Goal: Task Accomplishment & Management: Manage account settings

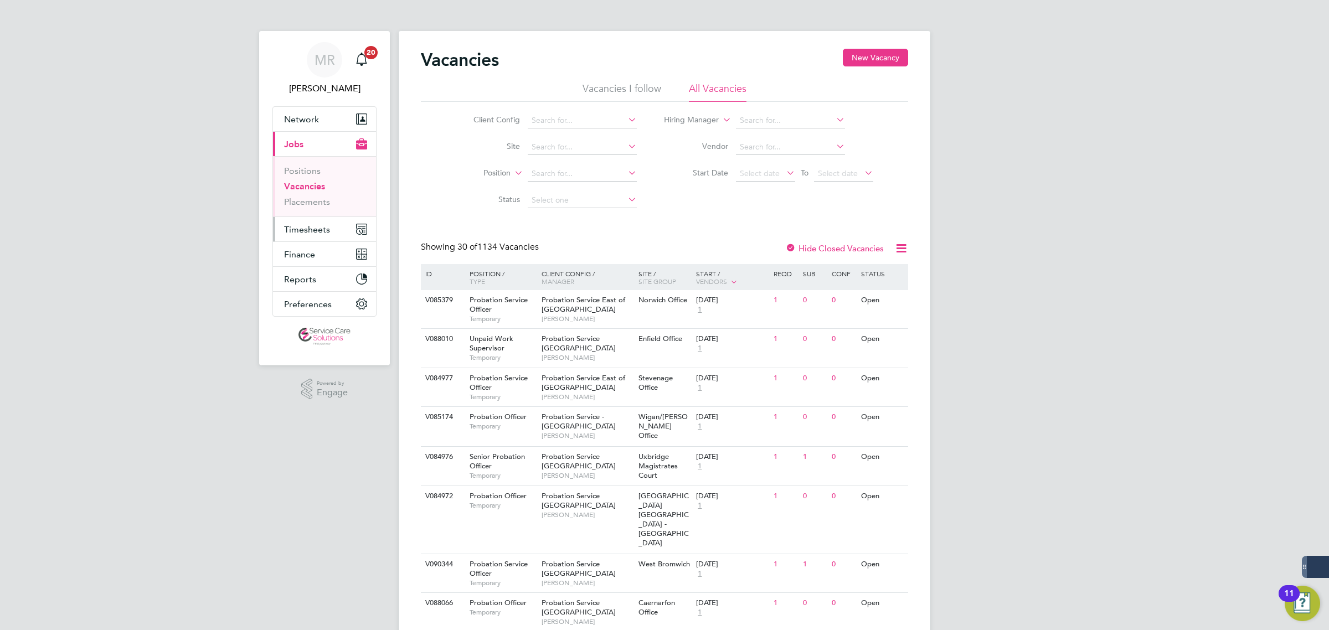
click at [306, 228] on span "Timesheets" at bounding box center [307, 229] width 46 height 11
click at [303, 190] on link "Timesheets" at bounding box center [307, 195] width 46 height 11
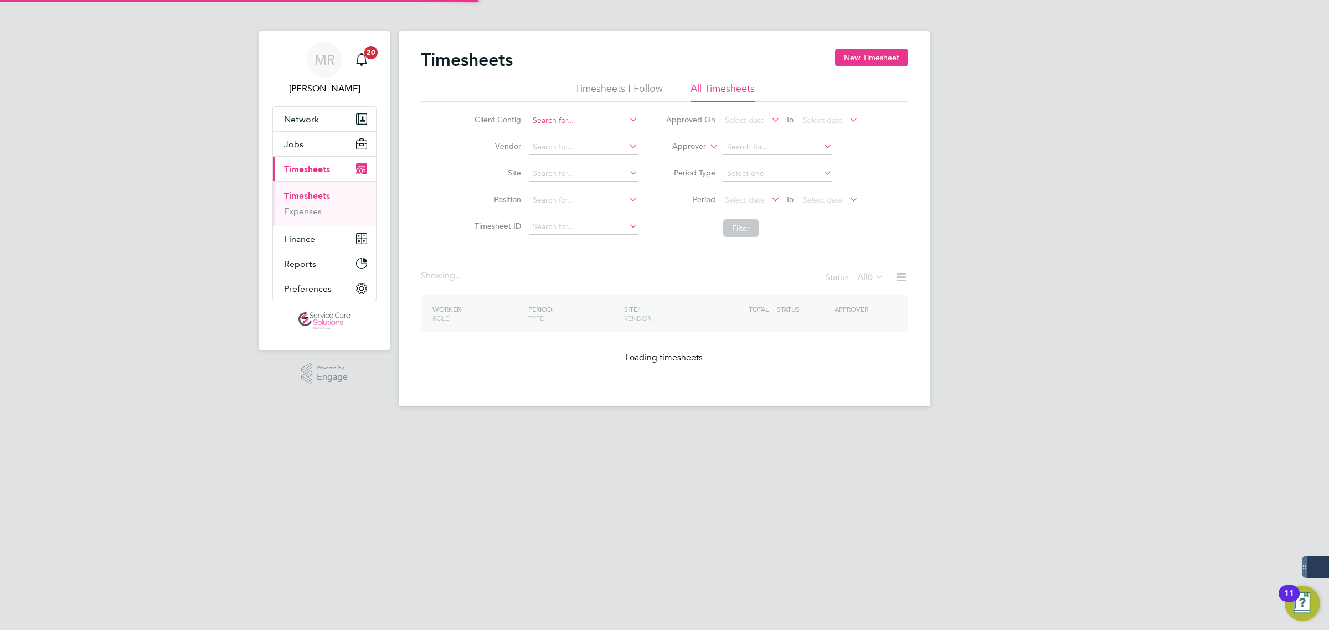
click at [560, 115] on input at bounding box center [583, 121] width 109 height 16
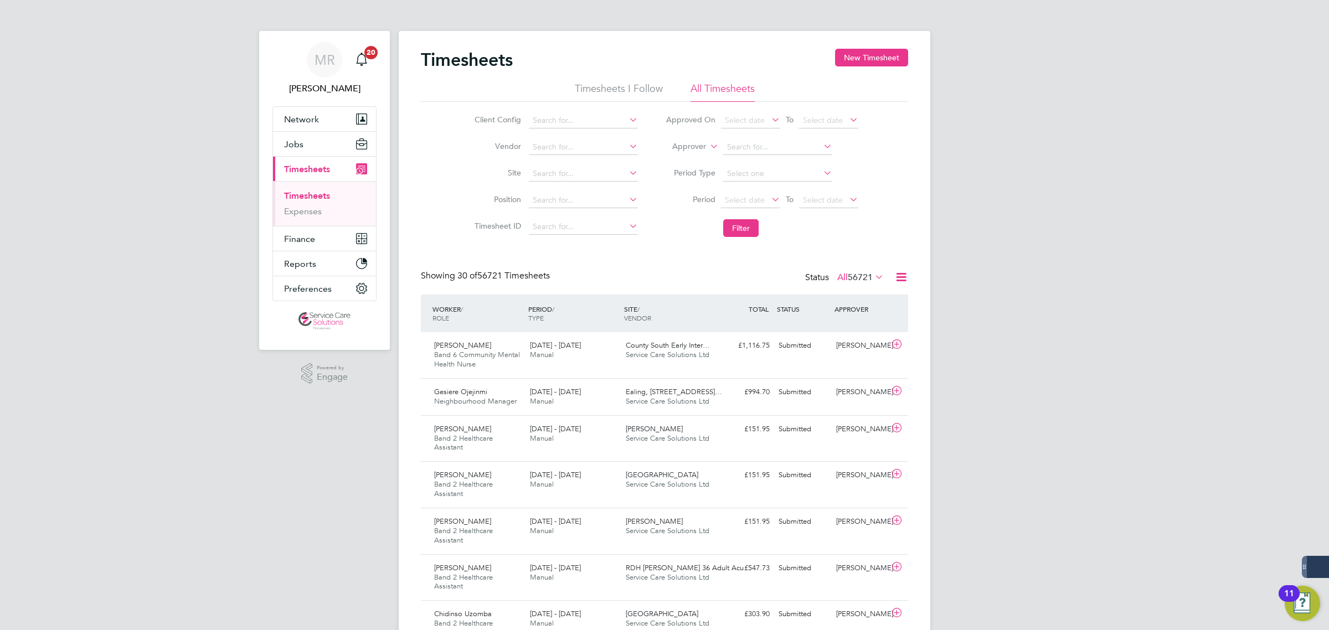
click at [681, 150] on label "Approver" at bounding box center [681, 146] width 50 height 11
click at [678, 163] on li "Worker" at bounding box center [678, 159] width 55 height 14
click at [751, 148] on input at bounding box center [777, 148] width 109 height 16
click at [765, 163] on li "Ges iere Ojejinmi" at bounding box center [777, 161] width 110 height 15
type input "Gesiere Ojejinmi"
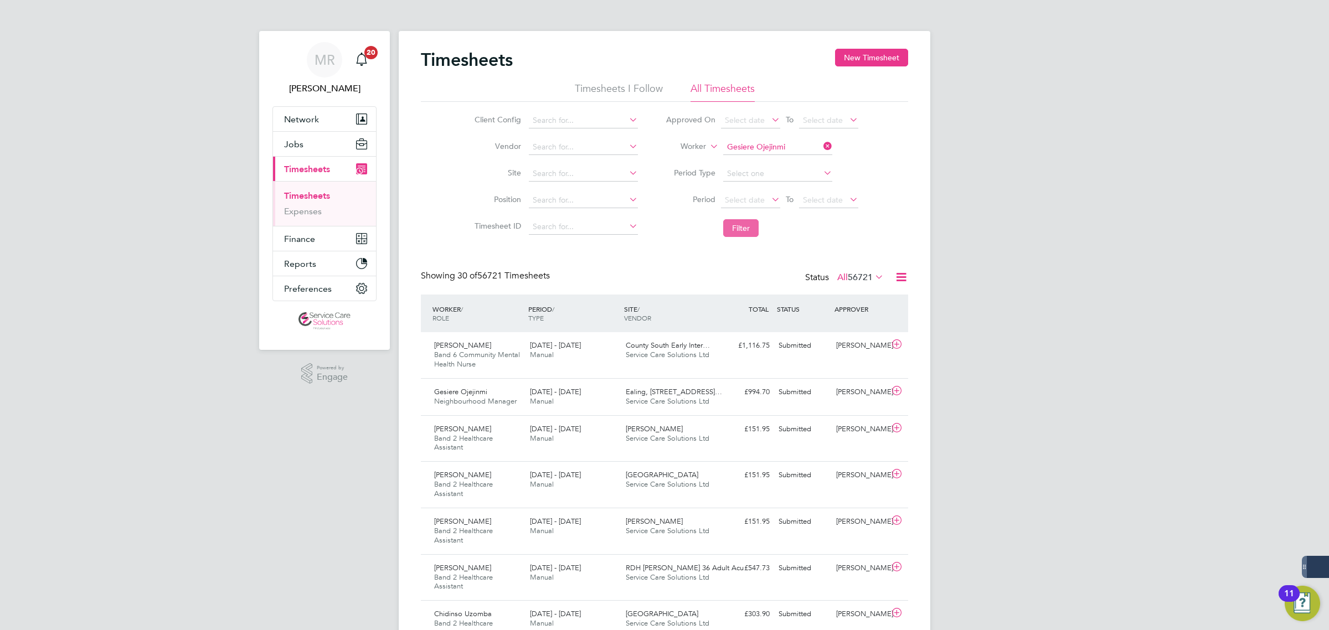
click at [737, 233] on button "Filter" at bounding box center [740, 228] width 35 height 18
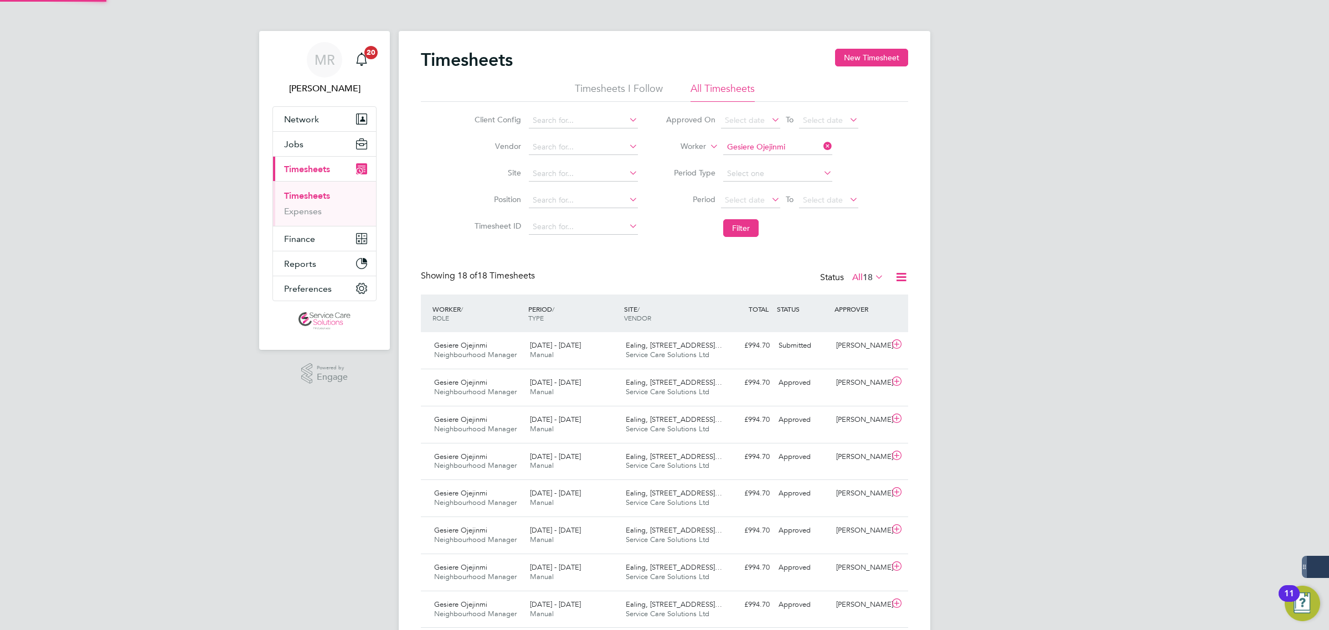
scroll to position [28, 96]
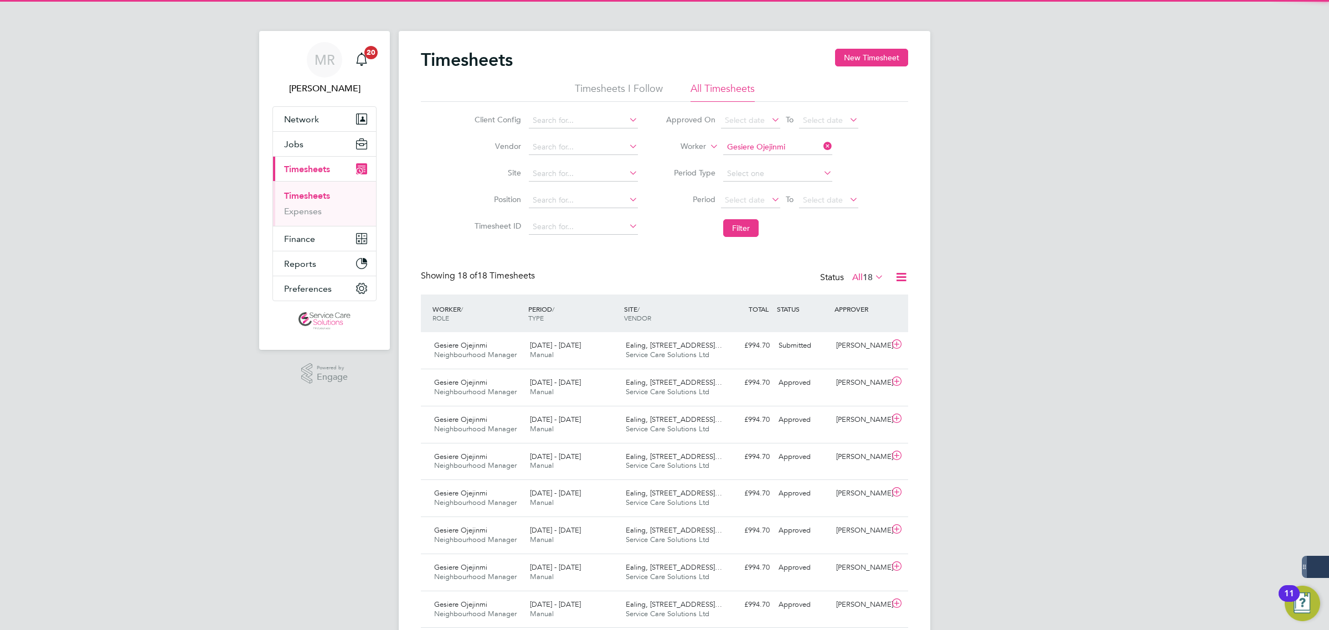
click at [709, 349] on span "Ealing, [STREET_ADDRESS]…" at bounding box center [674, 344] width 96 height 9
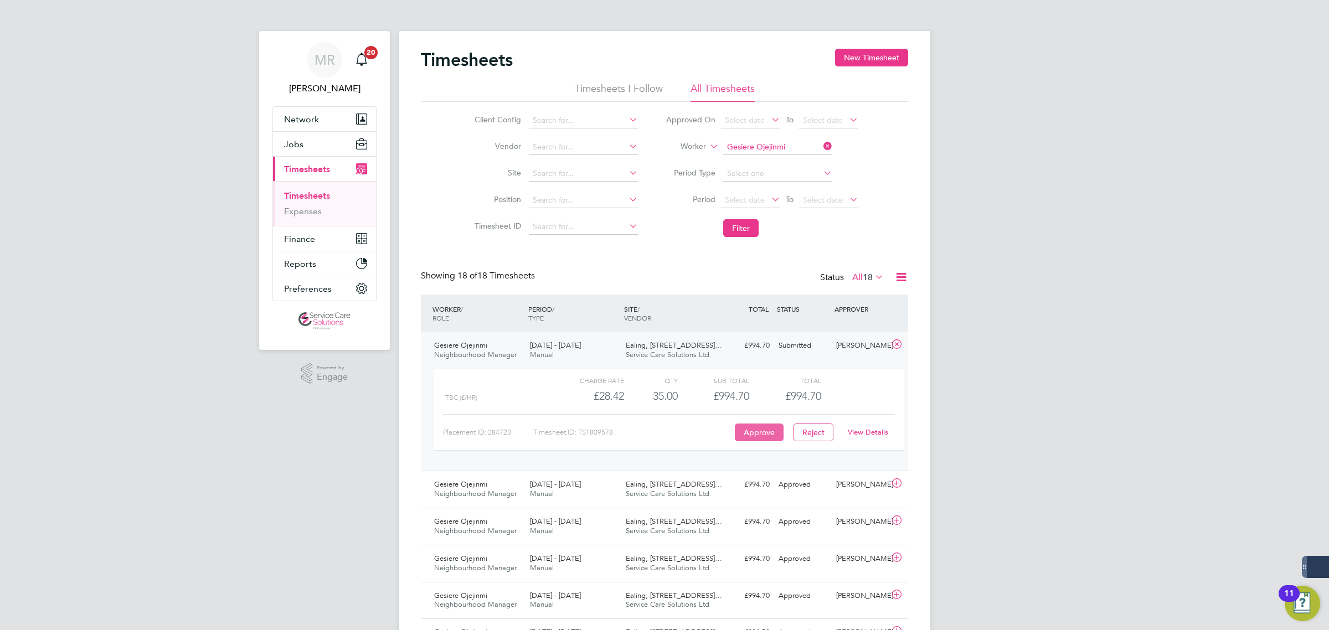
click at [767, 430] on button "Approve" at bounding box center [759, 433] width 49 height 18
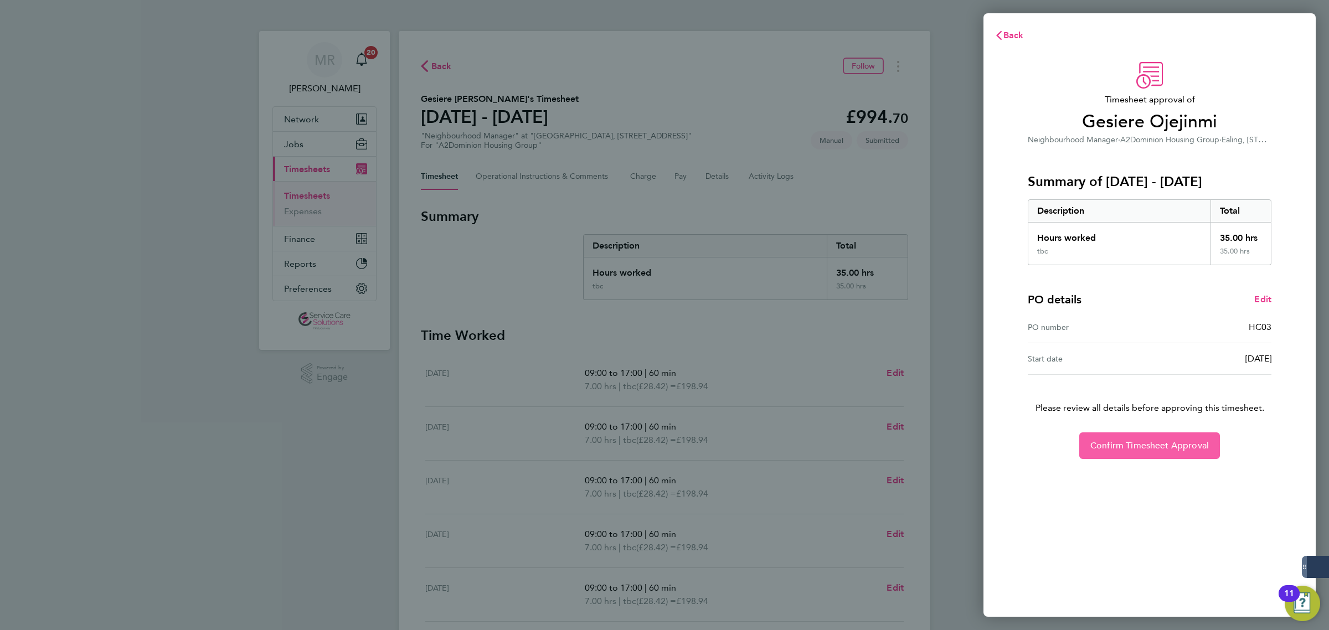
click at [1160, 453] on button "Confirm Timesheet Approval" at bounding box center [1149, 445] width 141 height 27
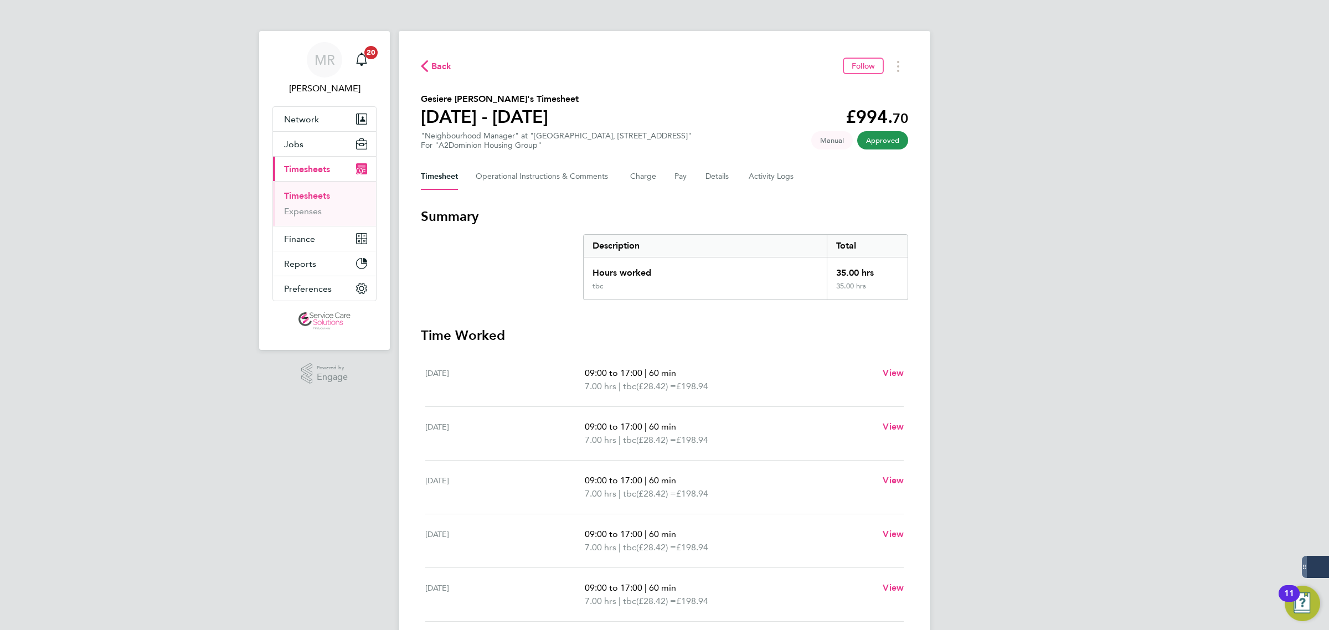
drag, startPoint x: 967, startPoint y: 262, endPoint x: 1121, endPoint y: 115, distance: 213.4
click at [1121, 115] on div "MR Matt Robson Notifications 20 Applications: Network Team Members Businesses S…" at bounding box center [664, 400] width 1329 height 800
